Goal: Ask a question

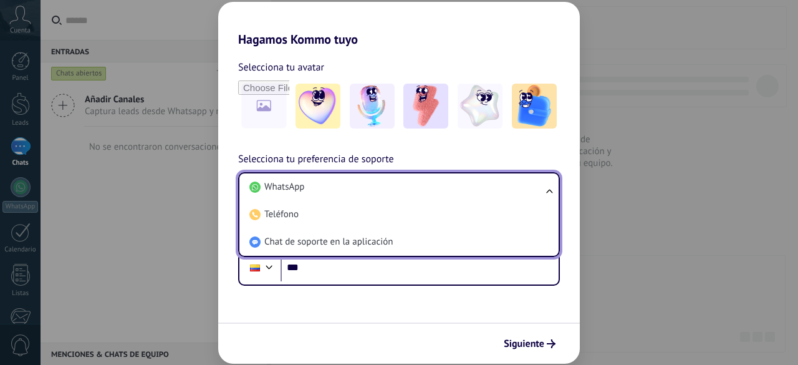
click at [432, 236] on li "Chat de soporte en la aplicación" at bounding box center [396, 241] width 304 height 27
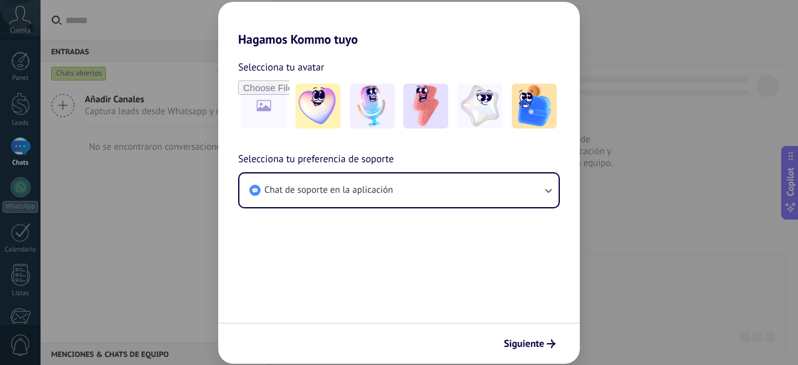
click at [552, 347] on icon "submit" at bounding box center [551, 343] width 9 height 9
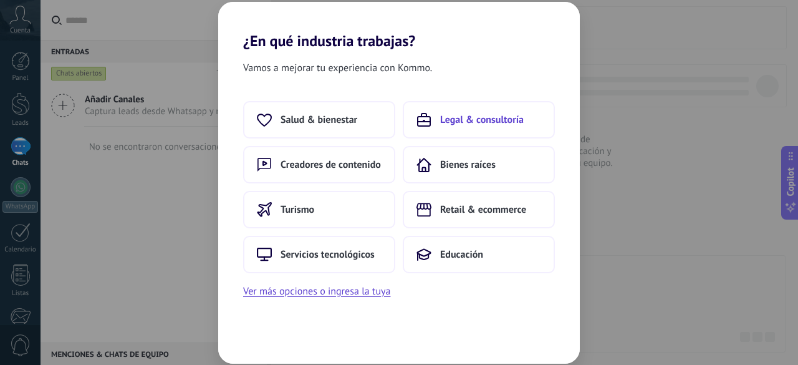
click at [441, 123] on span "Legal & consultoría" at bounding box center [482, 119] width 84 height 12
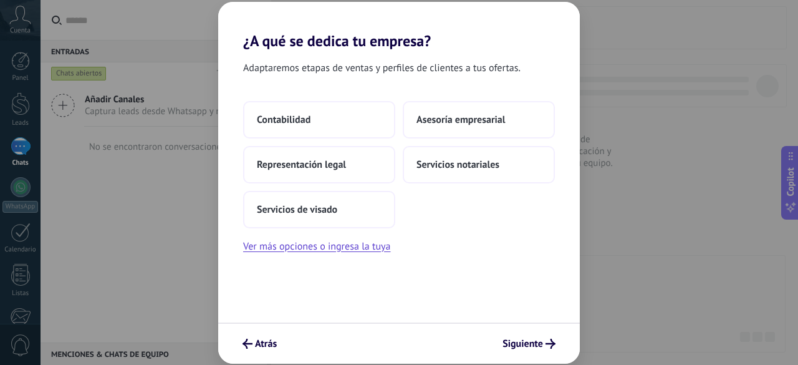
click at [441, 123] on span "Asesoría empresarial" at bounding box center [460, 119] width 89 height 12
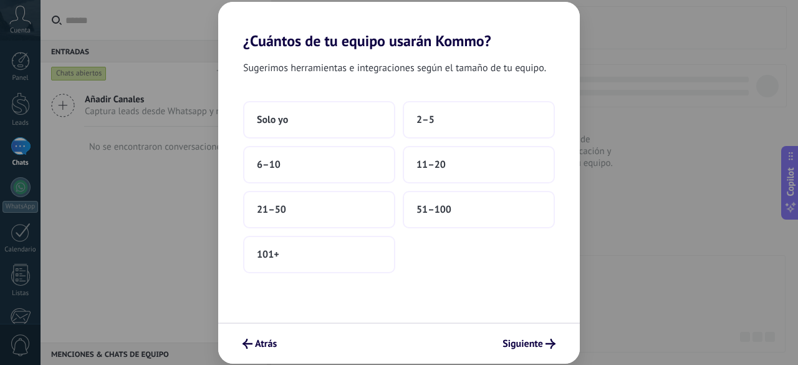
click at [441, 123] on button "2–5" at bounding box center [479, 119] width 152 height 37
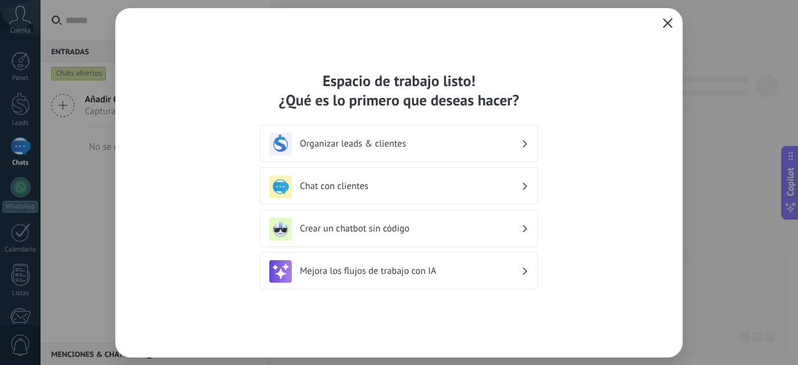
click at [668, 22] on use "button" at bounding box center [667, 22] width 9 height 9
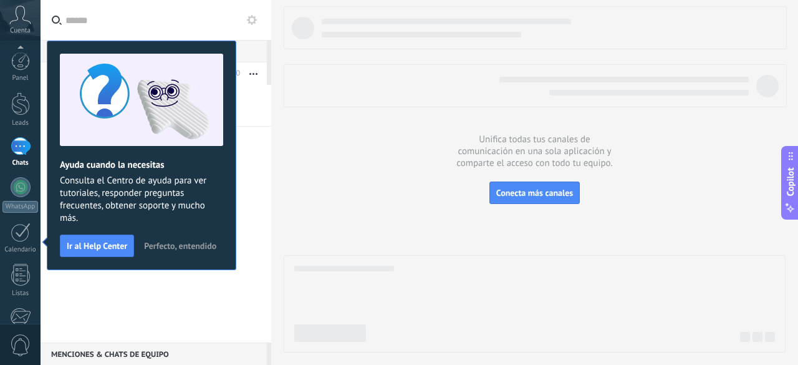
scroll to position [154, 0]
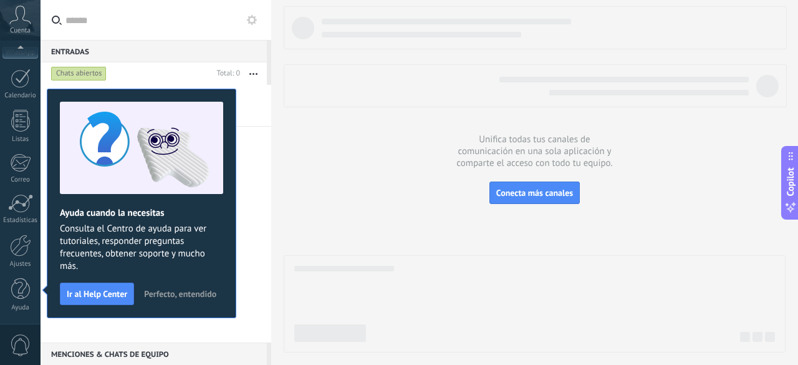
click at [198, 290] on span "Perfecto, entendido" at bounding box center [180, 293] width 72 height 9
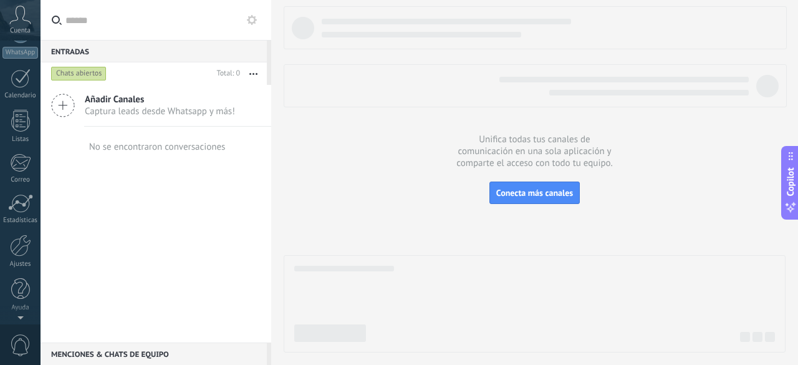
scroll to position [0, 0]
